Goal: Transaction & Acquisition: Purchase product/service

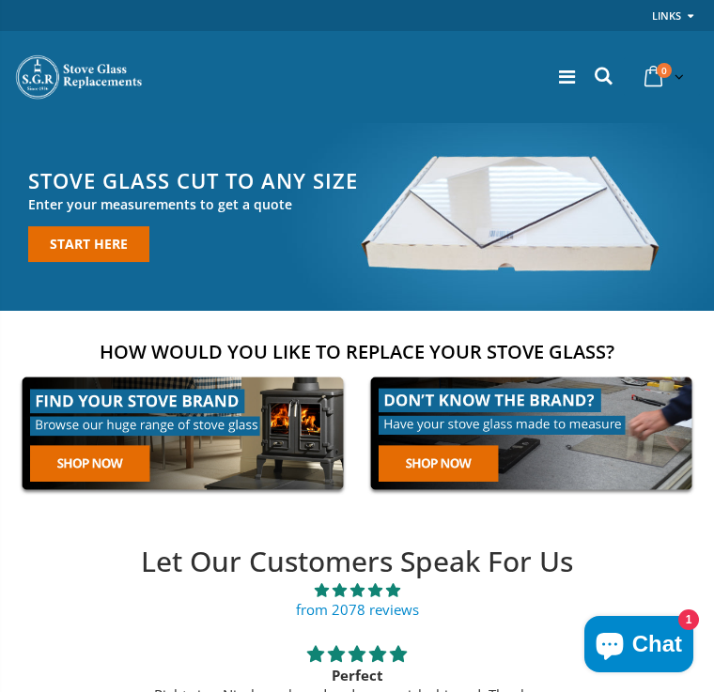
click at [429, 464] on link at bounding box center [530, 433] width 337 height 129
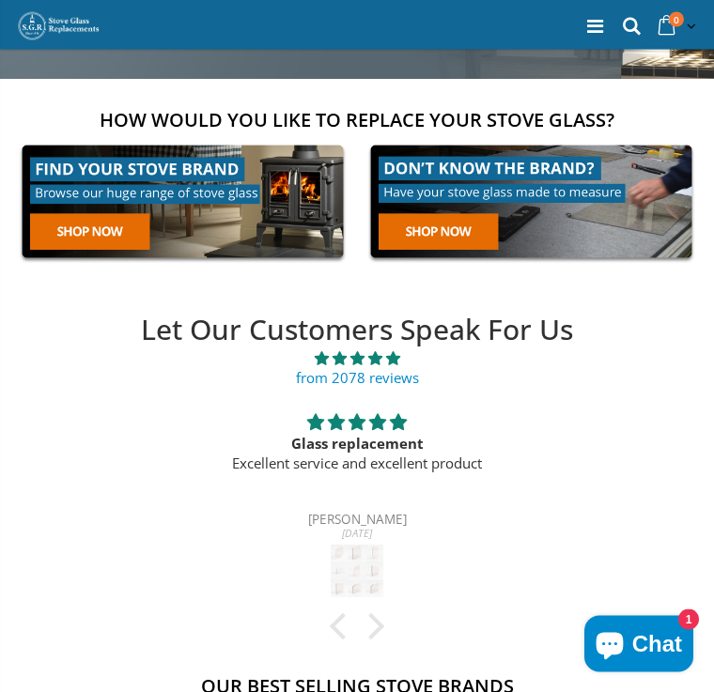
scroll to position [232, 0]
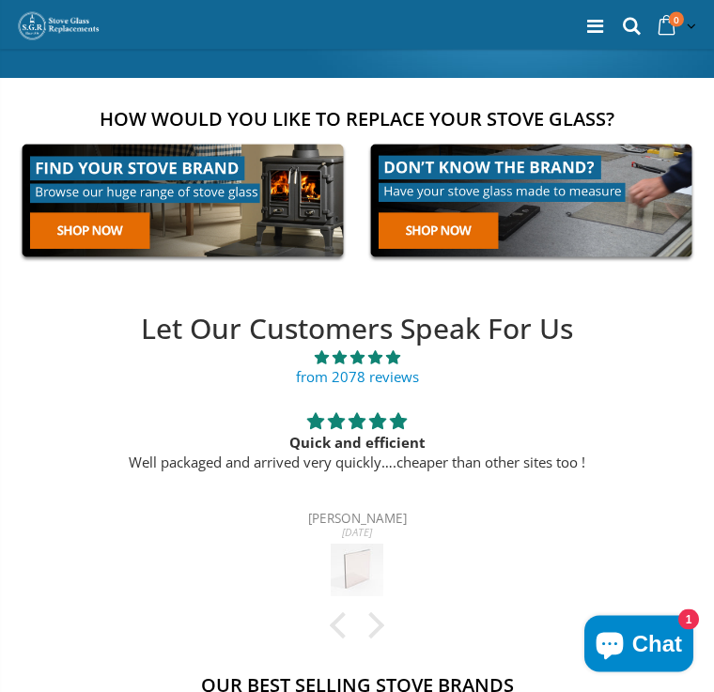
click at [429, 224] on link at bounding box center [530, 201] width 337 height 129
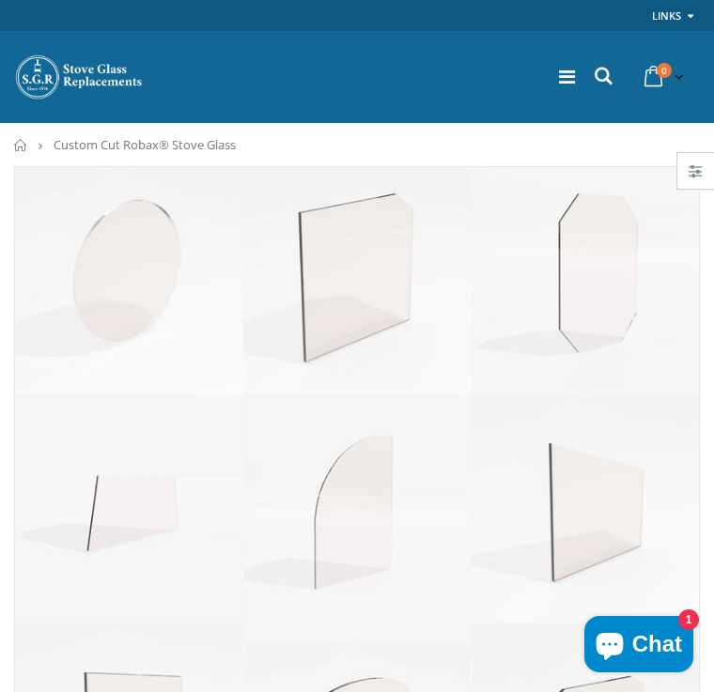
click at [683, 613] on span "1" at bounding box center [688, 619] width 21 height 21
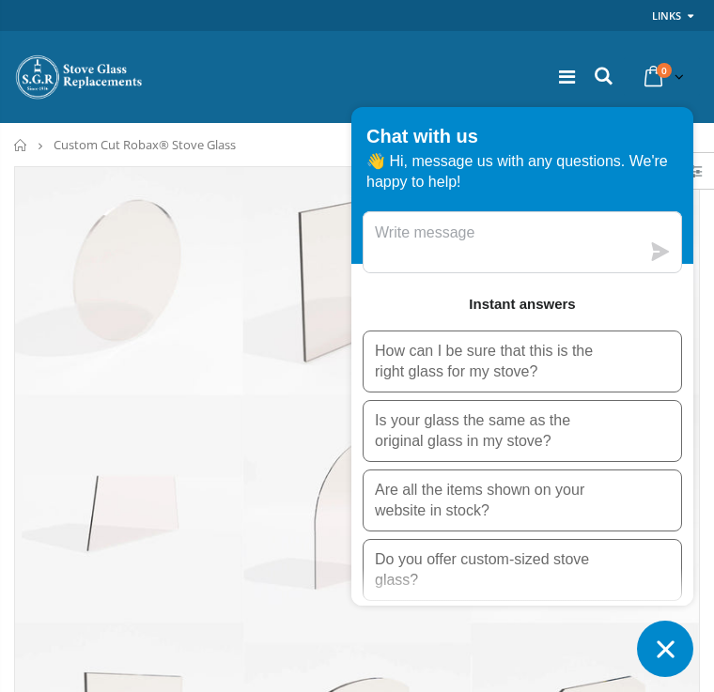
click at [661, 644] on icon "Chat window" at bounding box center [664, 648] width 17 height 17
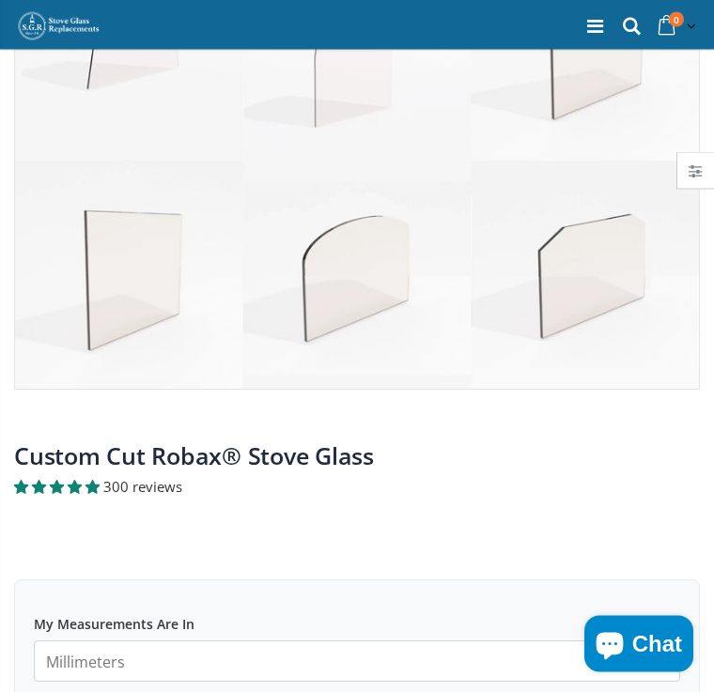
scroll to position [462, 0]
click at [358, 278] on img at bounding box center [357, 47] width 684 height 684
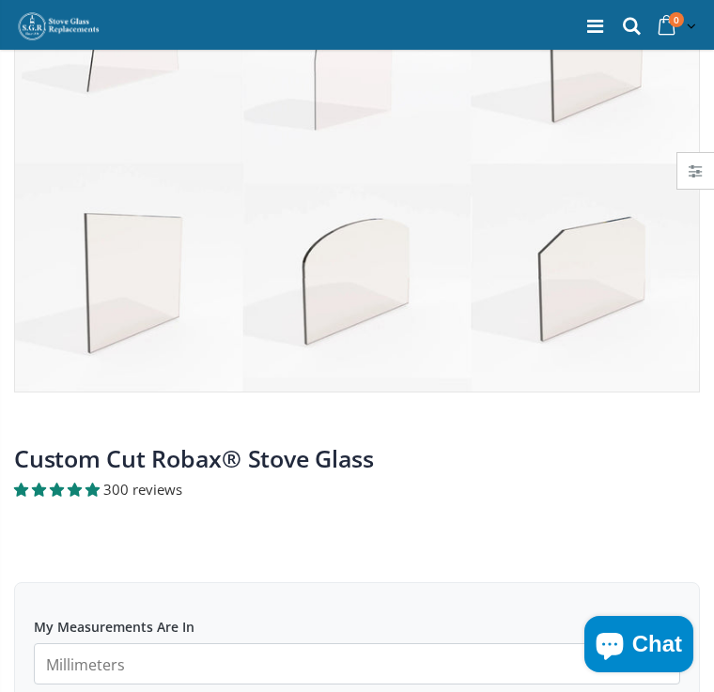
scroll to position [463, 0]
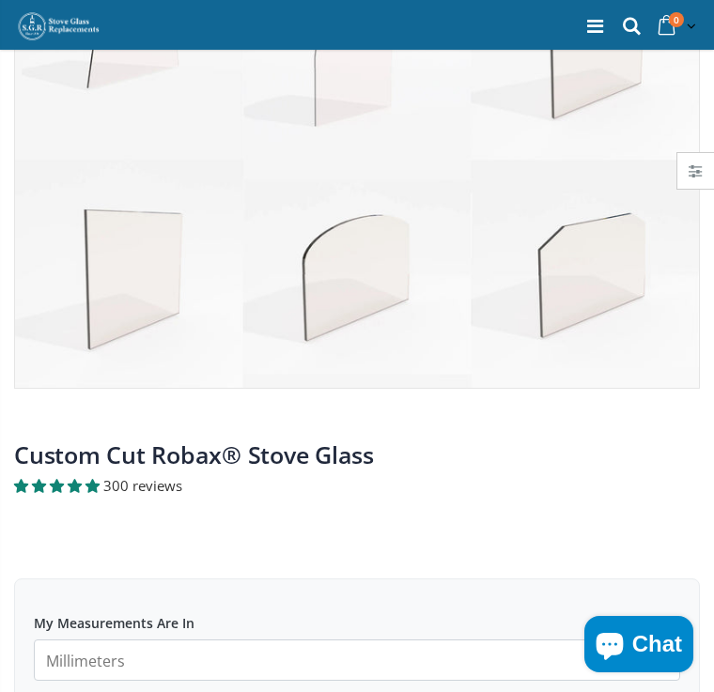
click at [354, 253] on img at bounding box center [357, 46] width 684 height 684
click at [301, 283] on img at bounding box center [357, 46] width 684 height 684
click at [336, 242] on img at bounding box center [357, 46] width 684 height 684
click at [350, 275] on img at bounding box center [357, 46] width 684 height 684
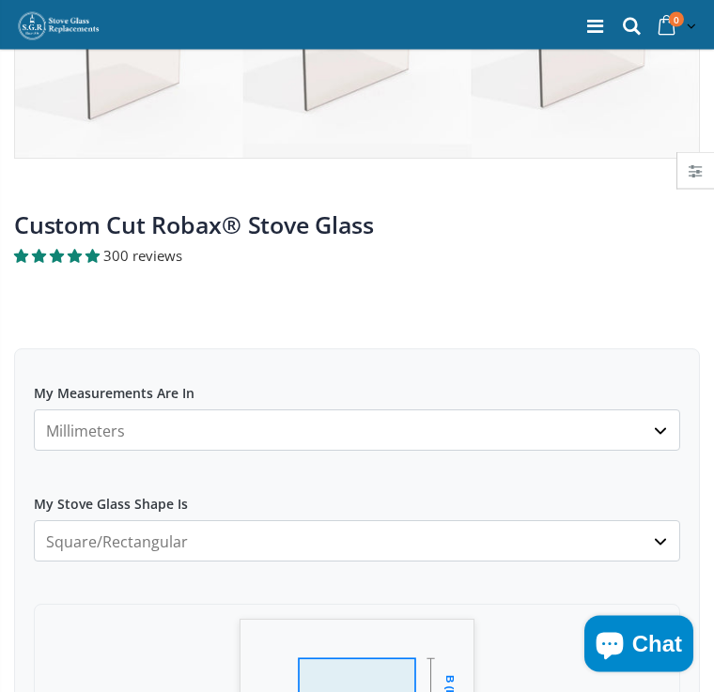
scroll to position [693, 0]
click at [659, 535] on select "Square/Rectangular Arched Half Arch Both Top Corners Cut Single Corner Cut All …" at bounding box center [357, 540] width 646 height 41
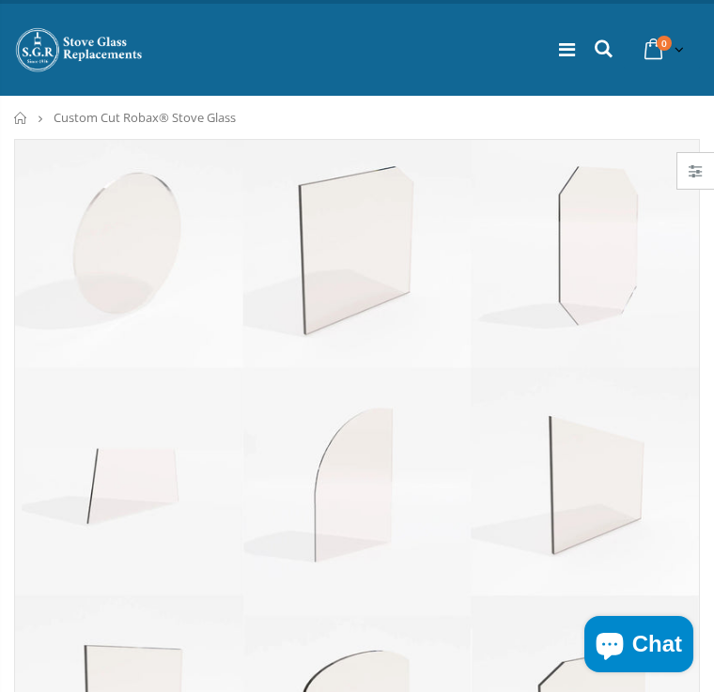
scroll to position [0, 0]
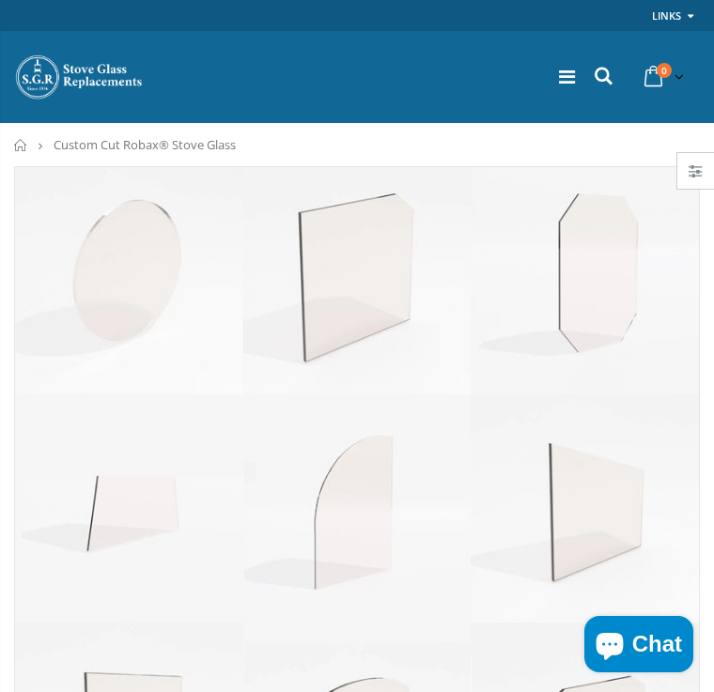
click at [321, 612] on img at bounding box center [357, 509] width 684 height 684
click at [101, 147] on span "Custom Cut Robax® Stove Glass" at bounding box center [145, 144] width 182 height 17
click at [561, 77] on icon at bounding box center [567, 77] width 16 height 19
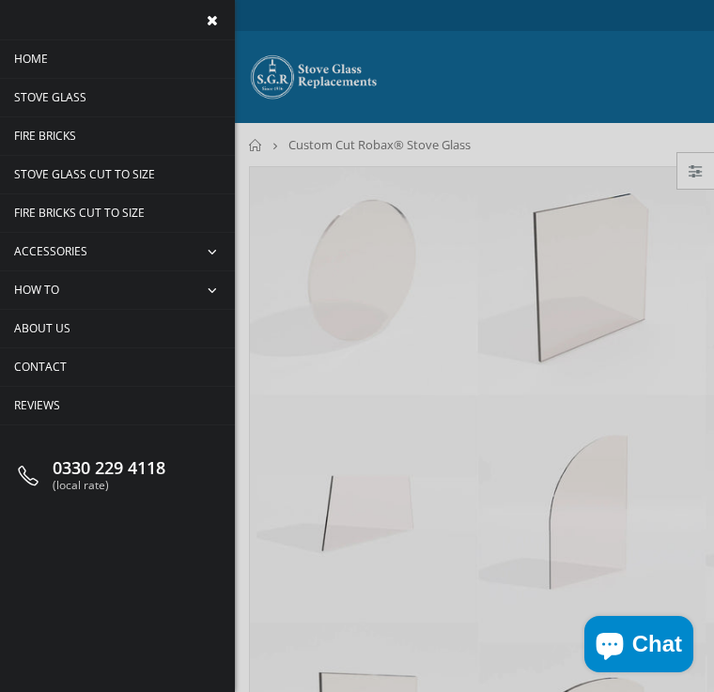
click at [115, 173] on span "Stove Glass Cut To Size" at bounding box center [84, 174] width 141 height 16
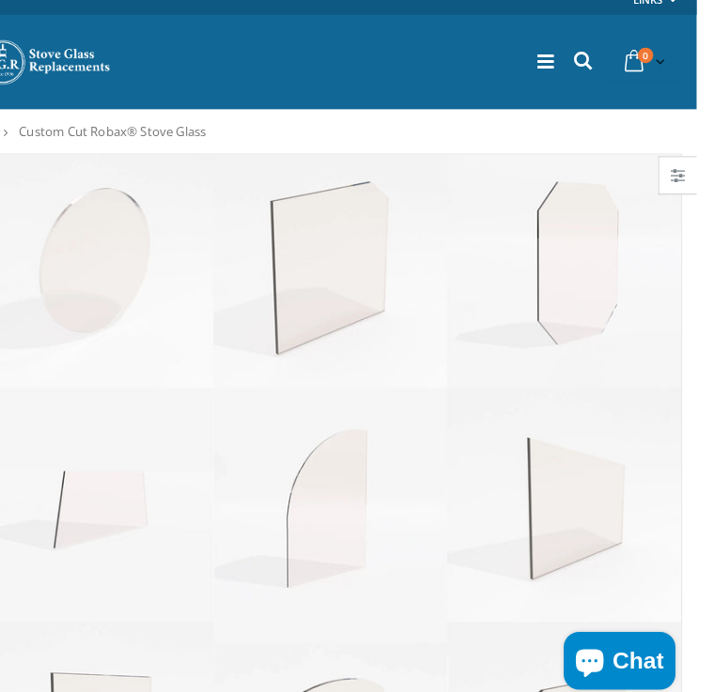
scroll to position [26, 0]
